Goal: Task Accomplishment & Management: Complete application form

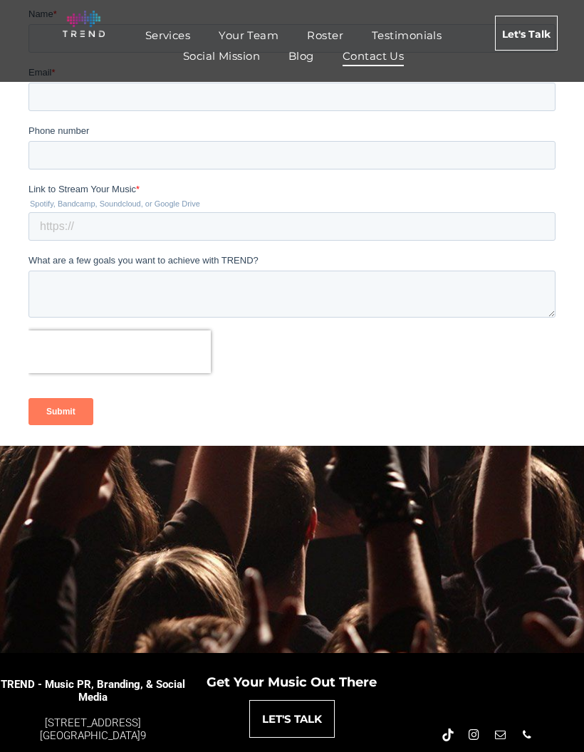
scroll to position [129, 0]
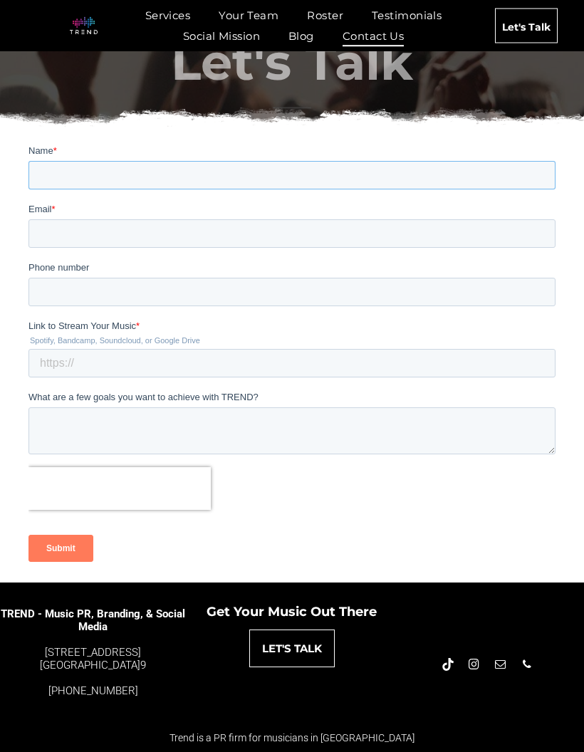
click at [63, 179] on input "Name *" at bounding box center [291, 174] width 527 height 28
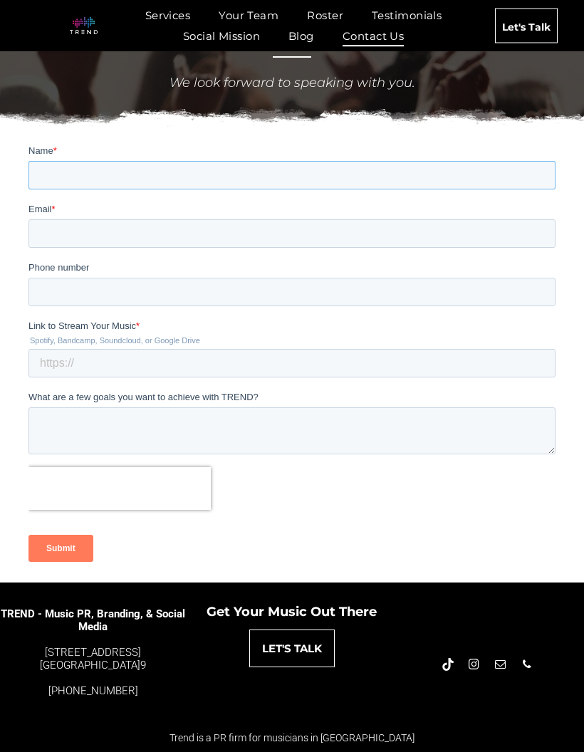
type input "[PERSON_NAME]"
type input "[EMAIL_ADDRESS][DOMAIN_NAME]"
type input "8184155091"
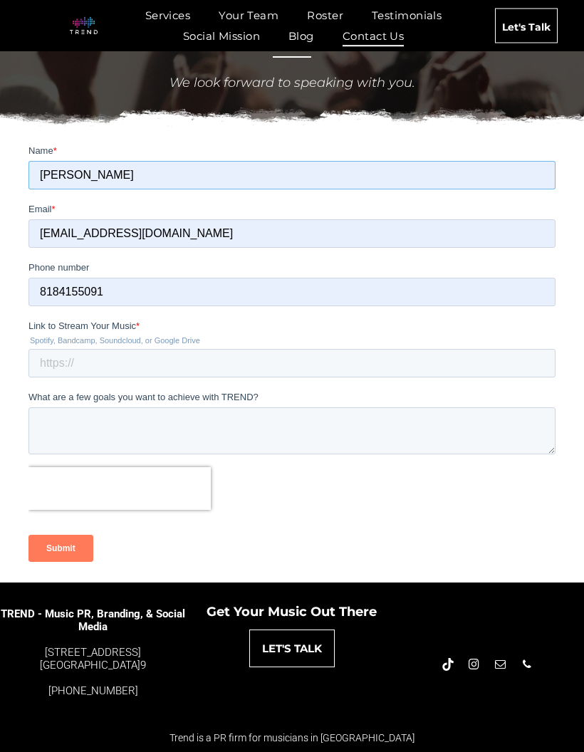
click at [105, 173] on input "[PERSON_NAME]" at bounding box center [291, 174] width 527 height 28
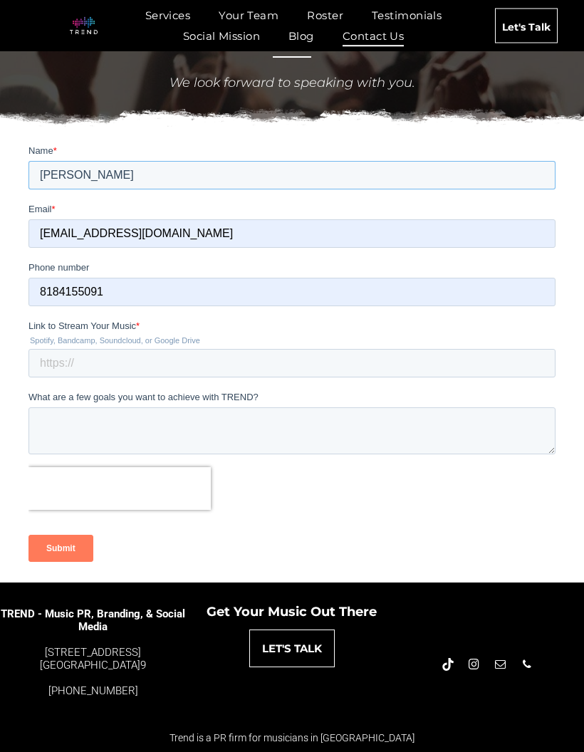
type input "[PERSON_NAME]"
click at [73, 353] on input "Link to Stream Your Music *" at bounding box center [291, 362] width 527 height 28
type input "L"
type input "A"
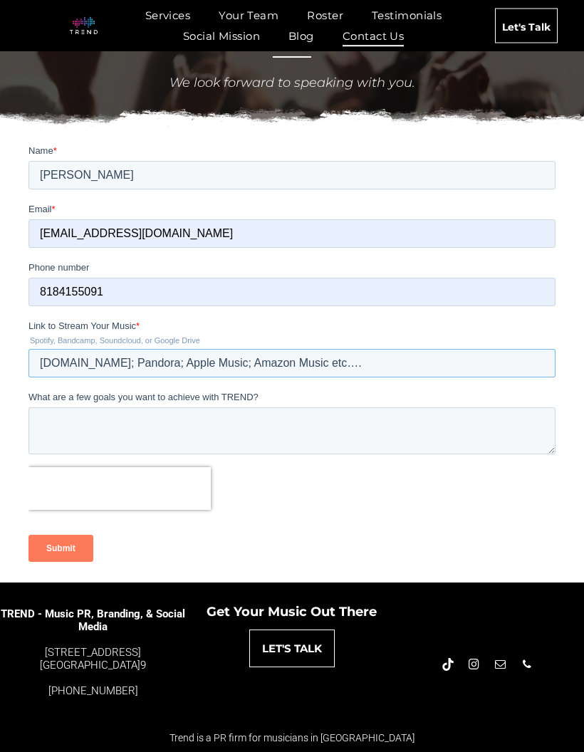
type input "[DOMAIN_NAME]; Pandora; Apple Music; Amazon Music etc…."
click at [62, 415] on textarea "What are a few goals you want to achieve with TREND?" at bounding box center [291, 430] width 527 height 47
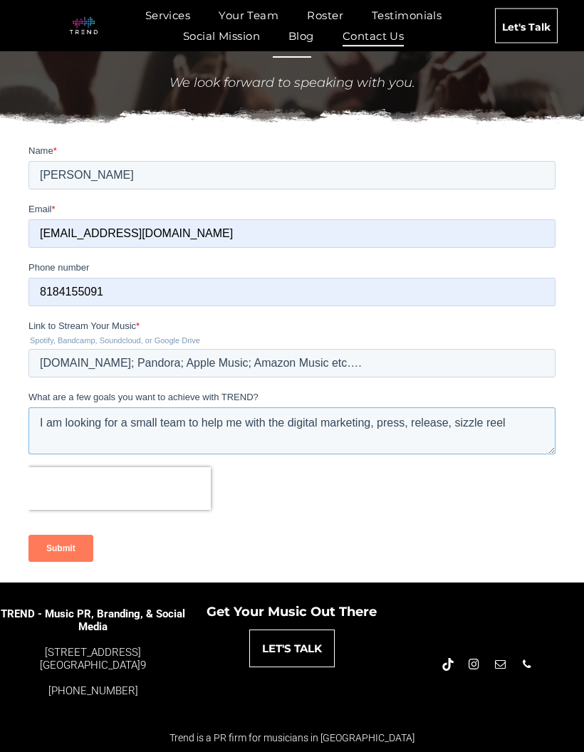
click at [409, 429] on textarea "I am looking for a small team to help me with the digital marketing, press, rel…" at bounding box center [291, 430] width 527 height 47
click at [318, 424] on textarea "I am looking for a small team to help me with the digital marketing, press rele…" at bounding box center [291, 430] width 527 height 47
click at [490, 419] on textarea "I am looking for a small team to help me with the Social media marketing, press…" at bounding box center [291, 430] width 527 height 47
click at [89, 432] on textarea "I am looking for a small team to help me with the Social media marketing, press…" at bounding box center [291, 430] width 527 height 47
click at [66, 434] on textarea "I am looking for a small team to help me with the Social media marketing, press…" at bounding box center [291, 430] width 527 height 47
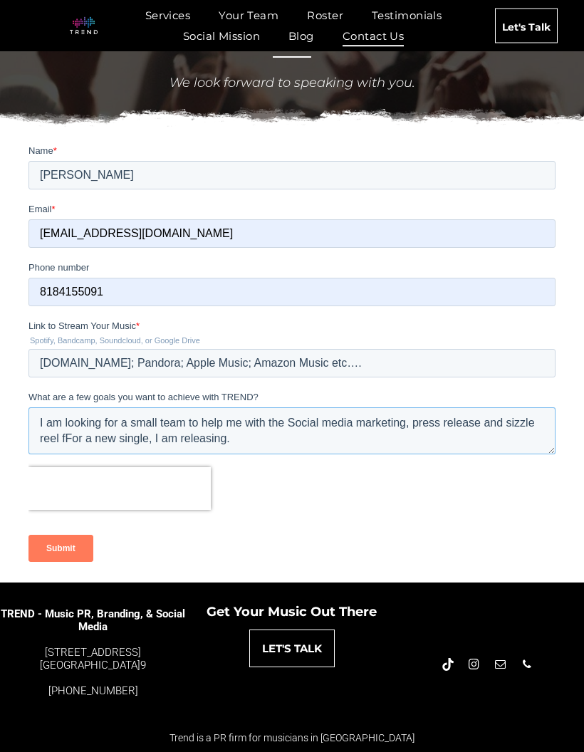
click at [79, 434] on textarea "I am looking for a small team to help me with the Social media marketing, press…" at bounding box center [291, 430] width 527 height 47
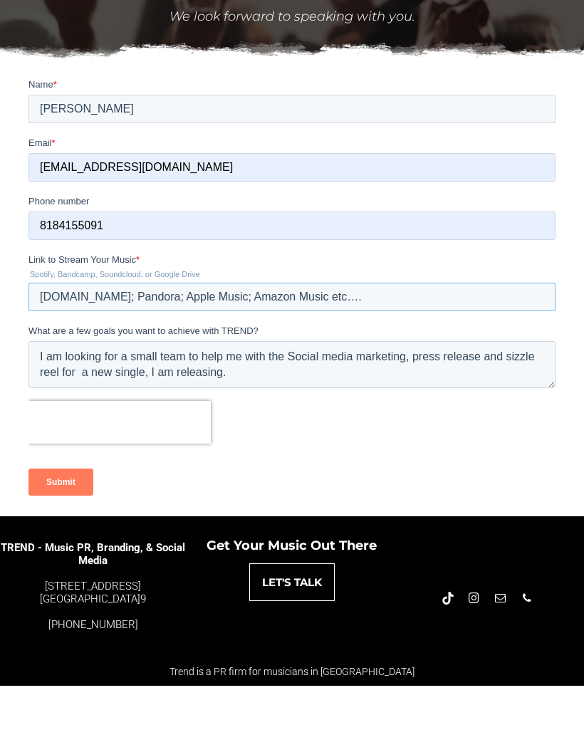
click at [401, 295] on input "[DOMAIN_NAME]; Pandora; Apple Music; Amazon Music etc…." at bounding box center [291, 296] width 527 height 28
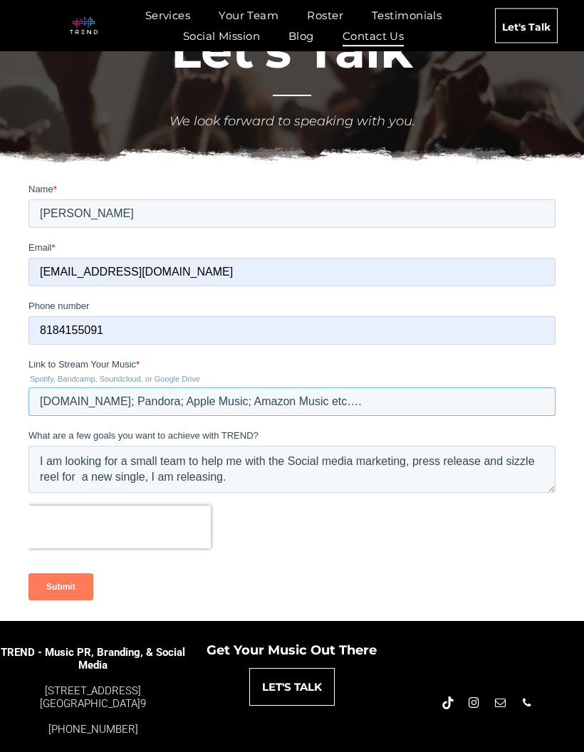
scroll to position [39, 0]
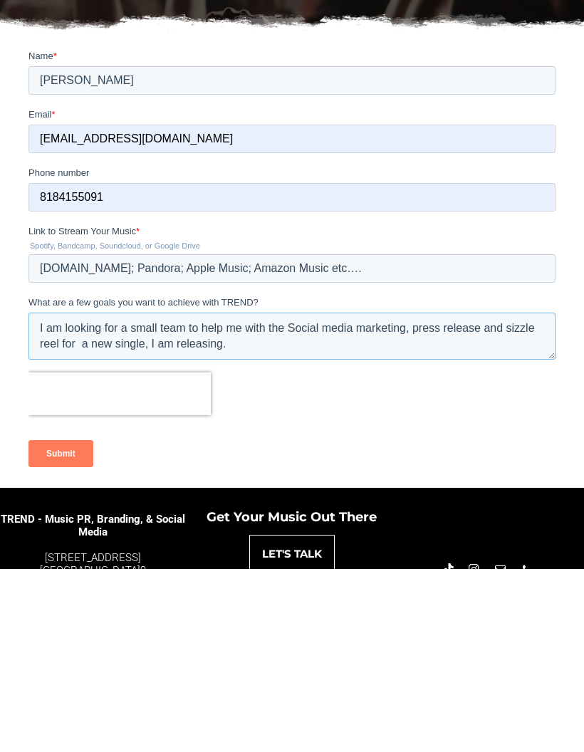
click at [252, 351] on textarea "I am looking for a small team to help me with the Social media marketing, press…" at bounding box center [291, 336] width 527 height 47
paste textarea "[URL][DOMAIN_NAME][PERSON_NAME][MEDICAL_DATA]"
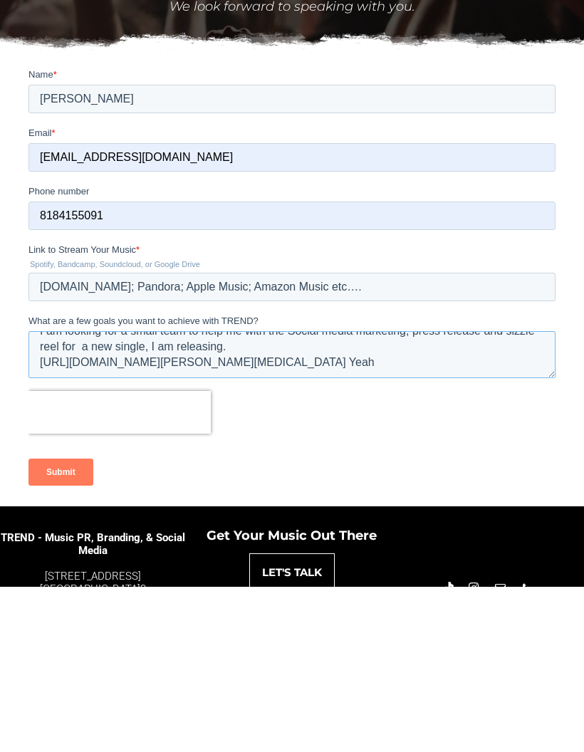
scroll to position [28, 0]
click at [242, 333] on textarea "I am looking for a small team to help me with the Social media marketing, press…" at bounding box center [291, 353] width 527 height 47
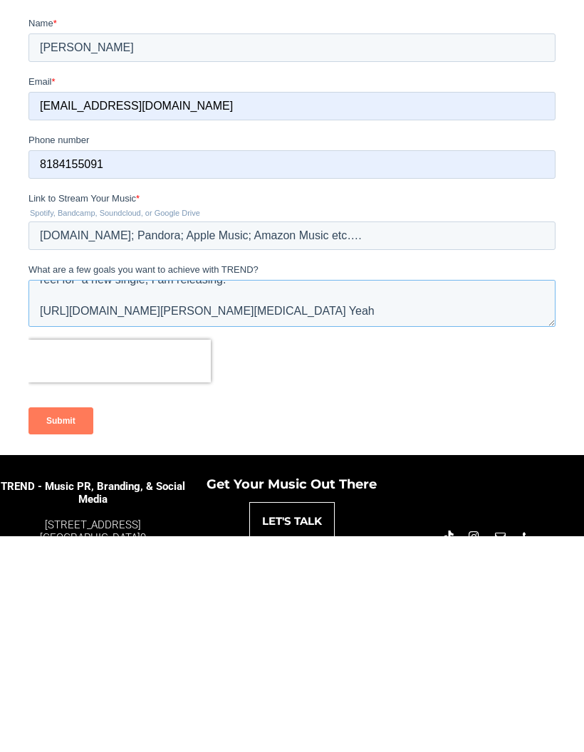
type textarea "I am looking for a small team to help me with the Social media marketing, press…"
click at [74, 421] on input "Submit" at bounding box center [60, 420] width 65 height 27
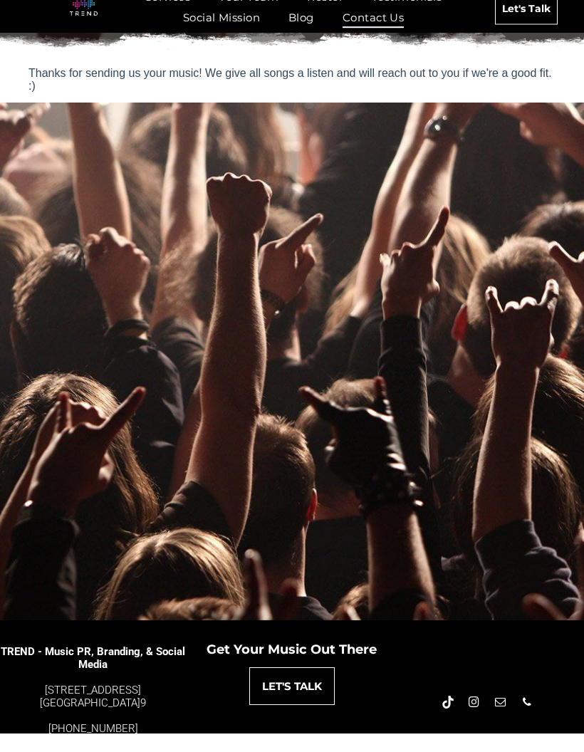
scroll to position [187, 0]
